Goal: Register for event/course: Register for event/course

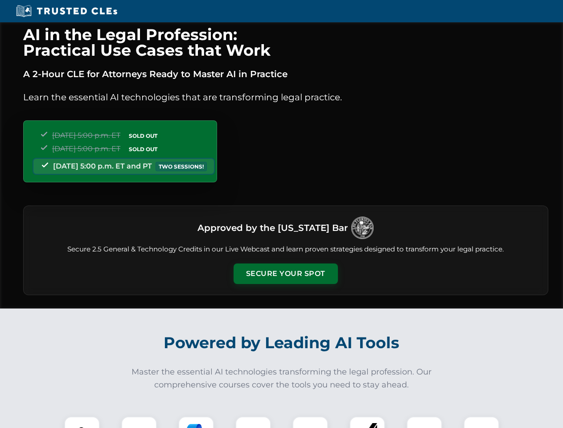
click at [285, 274] on button "Secure Your Spot" at bounding box center [286, 274] width 104 height 21
click at [82, 422] on img at bounding box center [82, 434] width 26 height 26
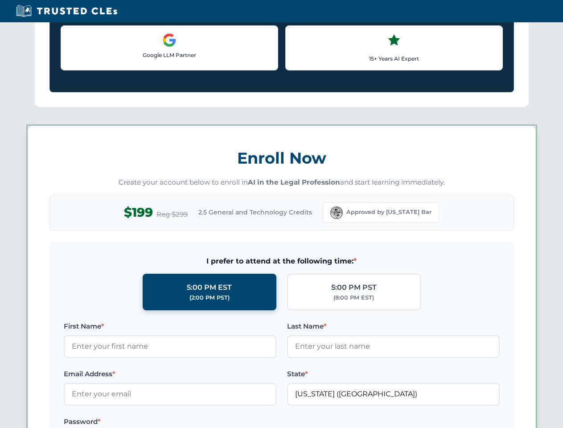
click at [196, 422] on label "Password *" at bounding box center [170, 422] width 213 height 11
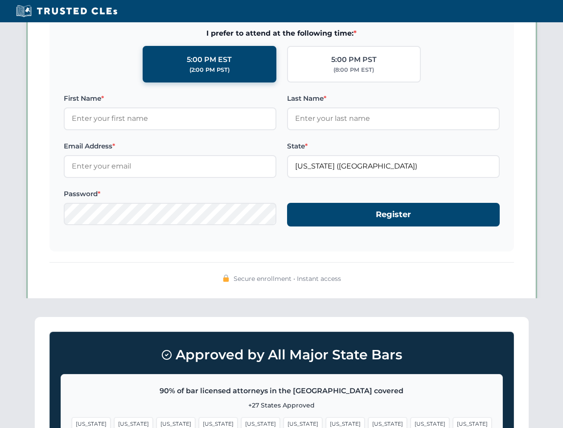
click at [411, 422] on span "[US_STATE]" at bounding box center [430, 423] width 39 height 13
